Goal: Check status: Check status

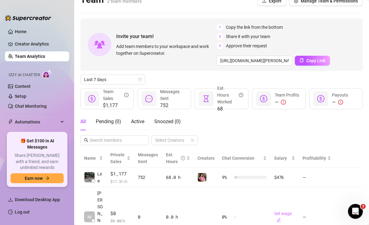
scroll to position [10, 0]
click at [143, 80] on div "Last 7 days" at bounding box center [112, 80] width 65 height 10
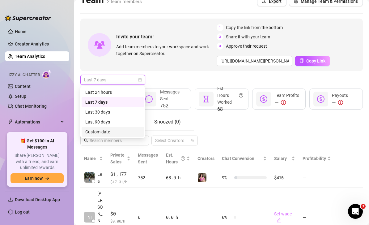
click at [109, 130] on div "Custom date" at bounding box center [112, 131] width 55 height 7
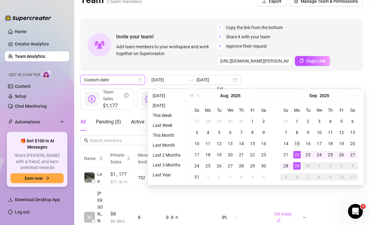
type input "[DATE]"
click at [298, 143] on div "15" at bounding box center [296, 143] width 7 height 7
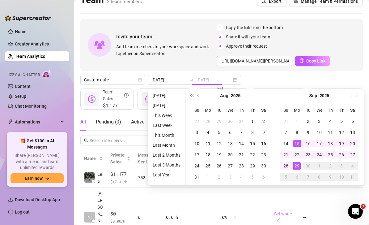
click at [296, 166] on div "29" at bounding box center [296, 165] width 7 height 7
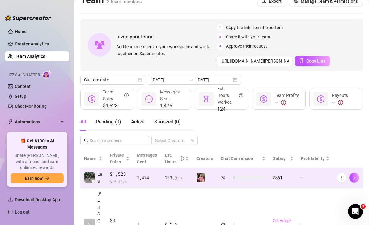
click at [327, 181] on td "—" at bounding box center [315, 177] width 36 height 19
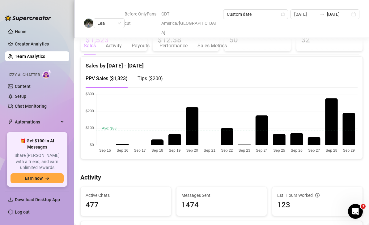
scroll to position [115, 0]
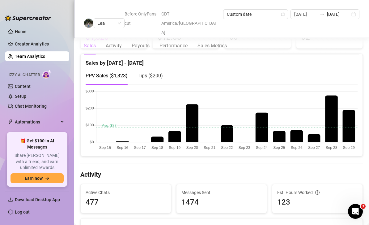
click at [330, 136] on canvas at bounding box center [222, 120] width 272 height 62
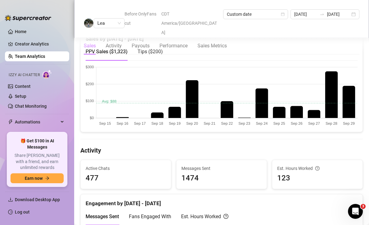
scroll to position [138, 0]
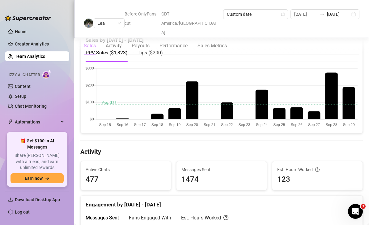
click at [208, 117] on canvas at bounding box center [222, 97] width 272 height 62
click at [208, 118] on canvas at bounding box center [222, 97] width 272 height 62
click at [243, 118] on canvas at bounding box center [222, 97] width 272 height 62
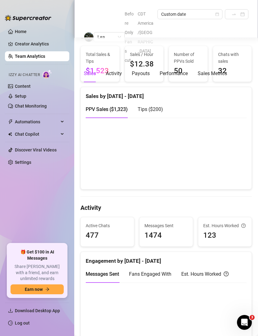
scroll to position [106, 0]
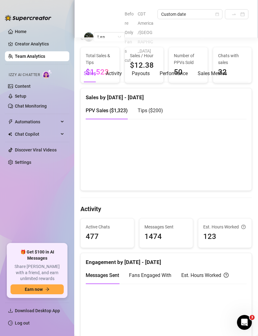
click at [90, 224] on div "Messages Sent" at bounding box center [102, 275] width 33 height 18
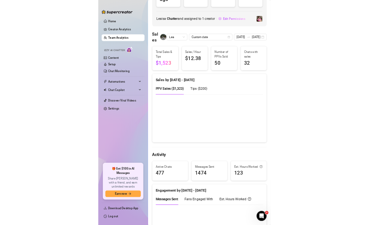
scroll to position [84, 0]
